Goal: Navigation & Orientation: Find specific page/section

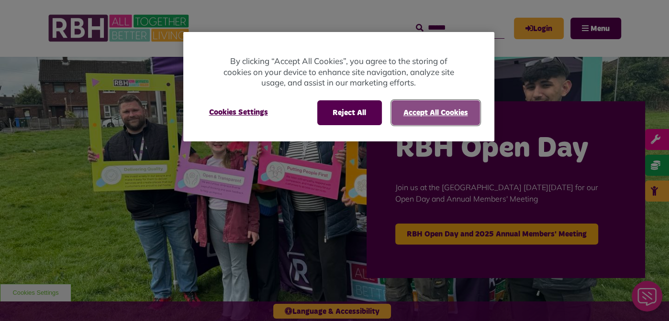
click at [430, 108] on button "Accept All Cookies" at bounding box center [435, 112] width 88 height 25
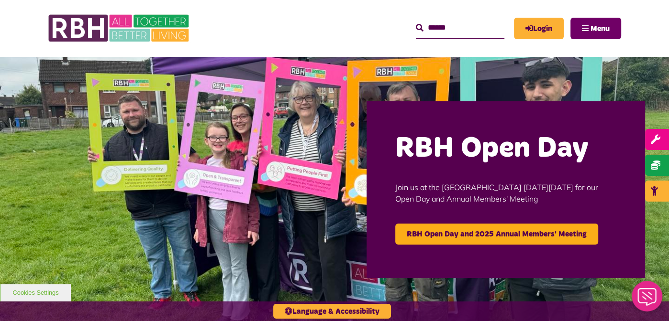
click at [608, 27] on span "Menu" at bounding box center [599, 29] width 19 height 8
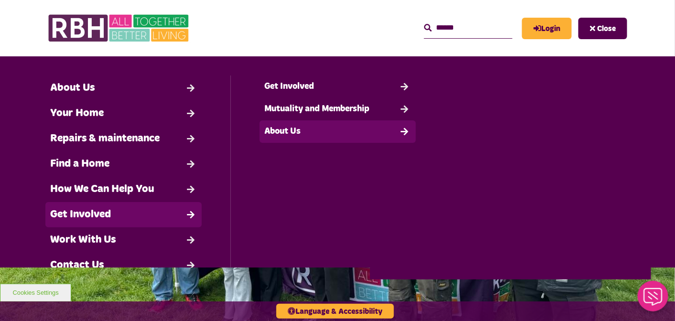
click at [287, 132] on link "About Us" at bounding box center [338, 132] width 156 height 22
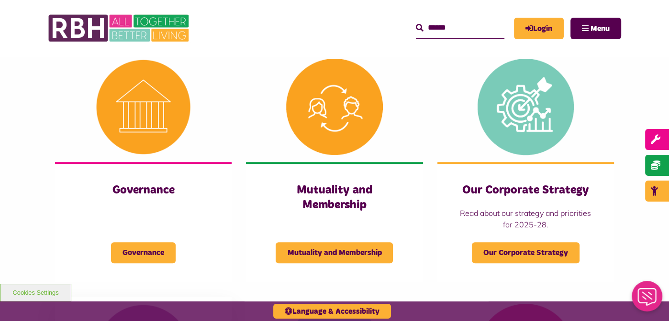
scroll to position [383, 0]
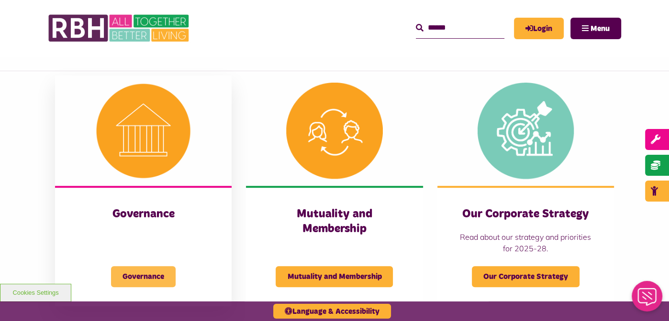
click at [149, 266] on span "Governance" at bounding box center [143, 276] width 65 height 21
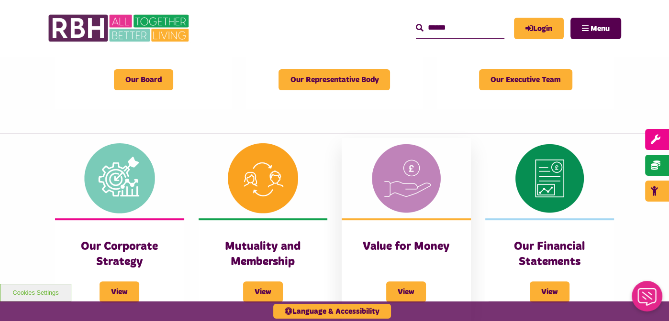
scroll to position [143, 0]
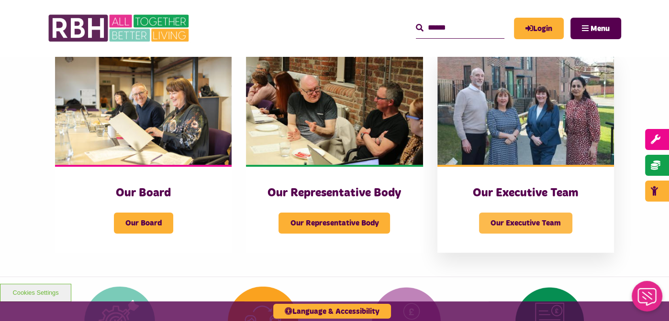
click at [488, 222] on span "Our Executive Team" at bounding box center [525, 223] width 93 height 21
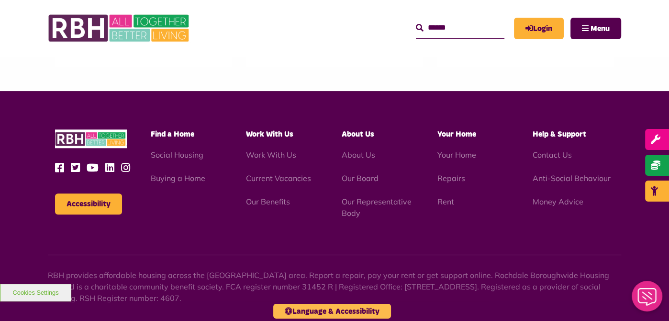
scroll to position [670, 0]
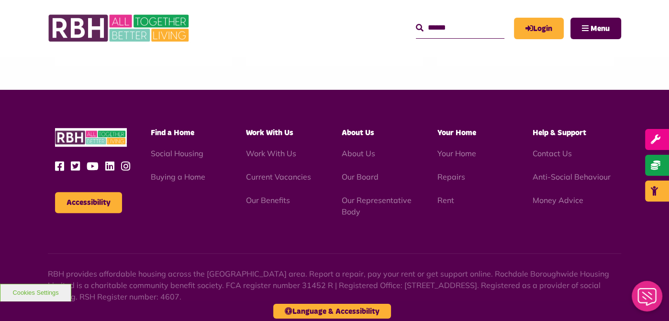
click at [109, 168] on icon at bounding box center [112, 166] width 14 height 11
